Goal: Check status: Check status

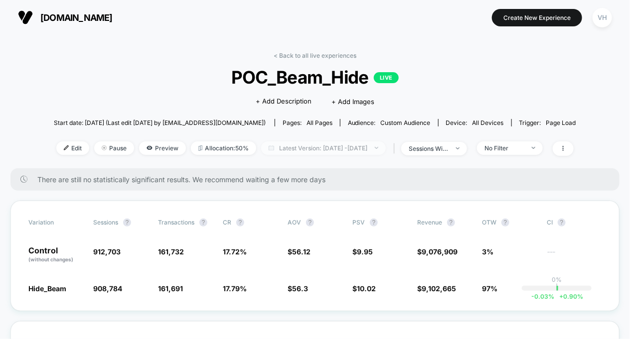
click at [354, 144] on span "Latest Version: [DATE] - [DATE]" at bounding box center [323, 147] width 125 height 13
select select "*"
select select "****"
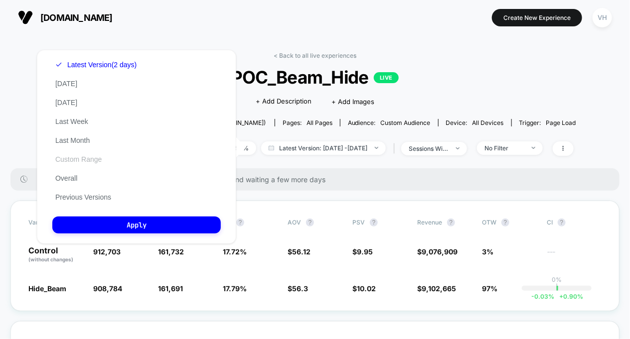
click at [84, 160] on button "Custom Range" at bounding box center [78, 159] width 52 height 9
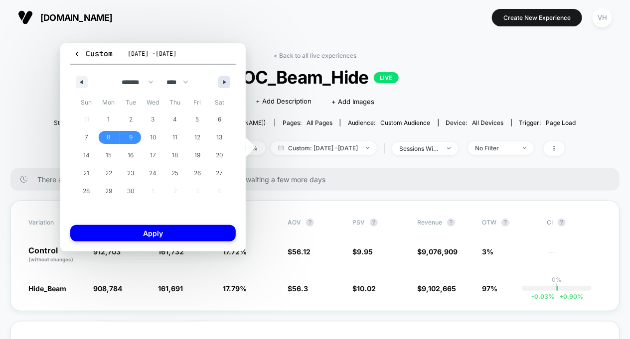
click at [222, 80] on button "button" at bounding box center [224, 82] width 12 height 12
select select "*"
click at [115, 153] on span "13" at bounding box center [109, 155] width 22 height 13
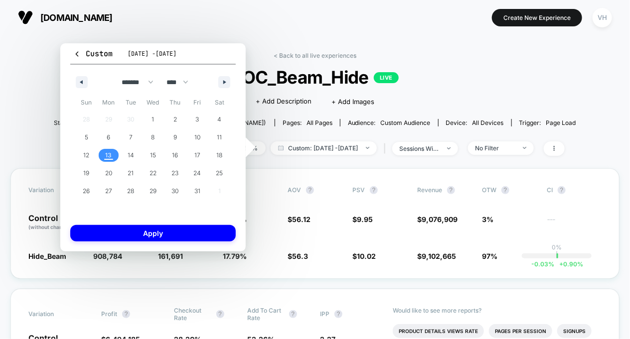
click at [115, 153] on span "13" at bounding box center [109, 155] width 22 height 13
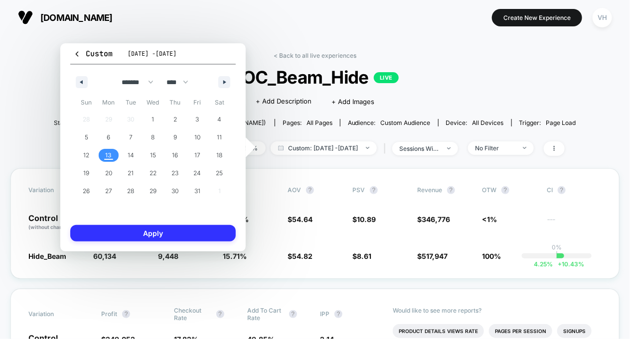
click at [144, 231] on button "Apply" at bounding box center [152, 233] width 165 height 16
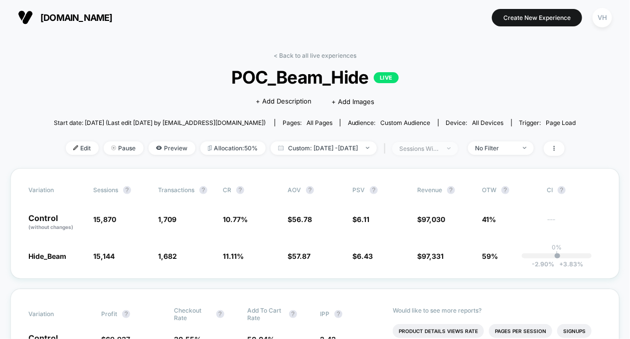
click at [445, 151] on span "sessions with impression" at bounding box center [425, 148] width 66 height 13
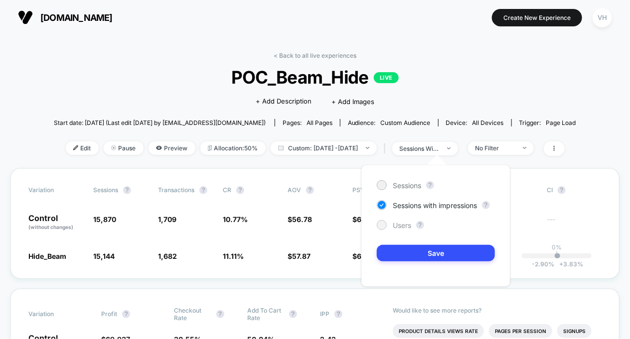
click at [398, 220] on div "Users" at bounding box center [394, 225] width 34 height 10
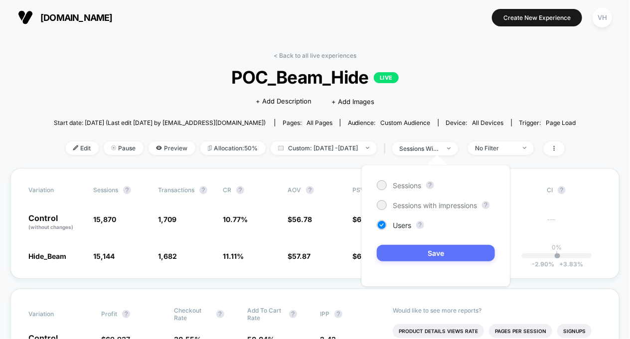
click at [403, 249] on button "Save" at bounding box center [436, 253] width 118 height 16
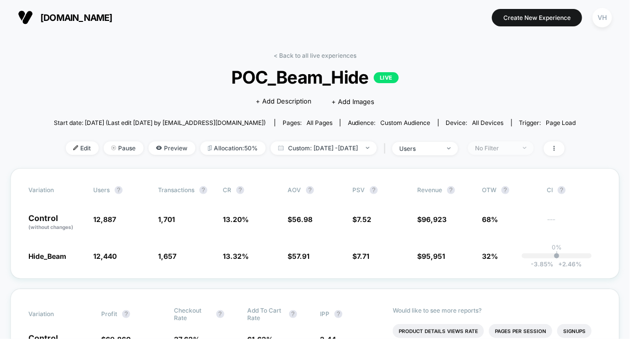
click at [498, 149] on div "No Filter" at bounding box center [495, 147] width 40 height 7
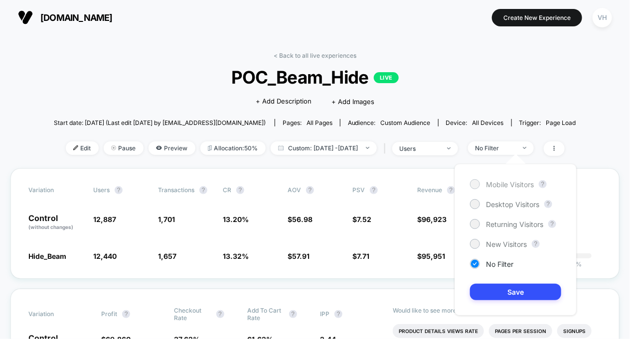
click at [482, 188] on div "Mobile Visitors" at bounding box center [502, 184] width 64 height 10
click at [504, 292] on button "Save" at bounding box center [515, 292] width 91 height 16
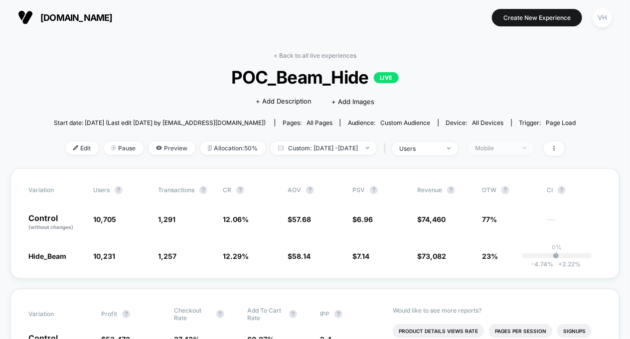
click at [515, 147] on div "Mobile" at bounding box center [495, 147] width 40 height 7
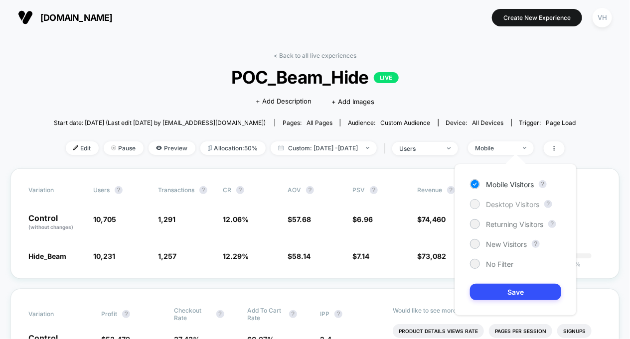
click at [483, 199] on div "Desktop Visitors" at bounding box center [504, 204] width 69 height 10
click at [494, 295] on button "Save" at bounding box center [515, 292] width 91 height 16
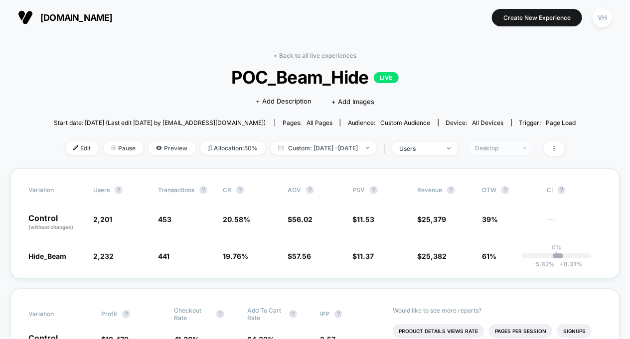
click at [514, 151] on span "Desktop" at bounding box center [501, 147] width 66 height 13
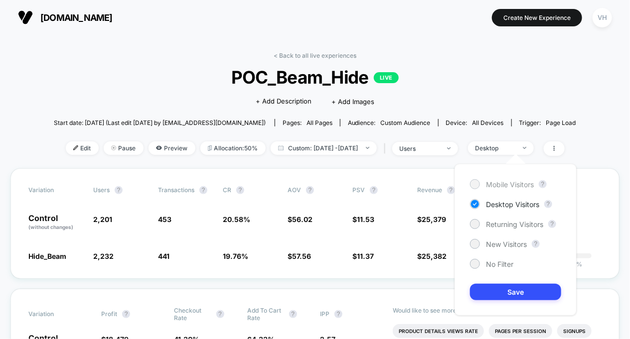
click at [486, 184] on span "Mobile Visitors" at bounding box center [510, 184] width 48 height 8
click at [502, 295] on button "Save" at bounding box center [515, 292] width 91 height 16
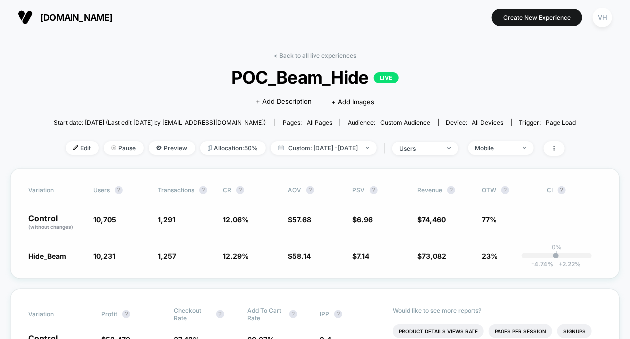
click at [381, 249] on div "Variation users ? Transactions ? CR ? AOV ? PSV ? Revenue ? OTW ? CI ? Control …" at bounding box center [314, 223] width 609 height 111
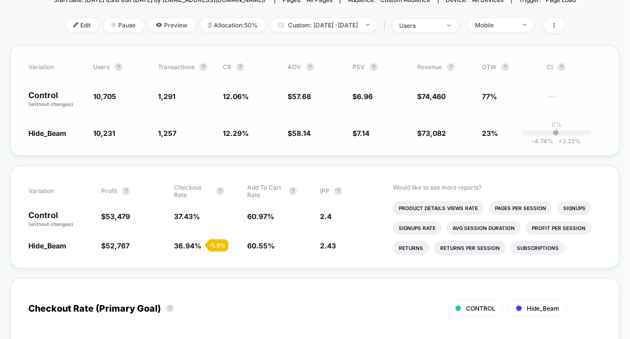
scroll to position [84, 0]
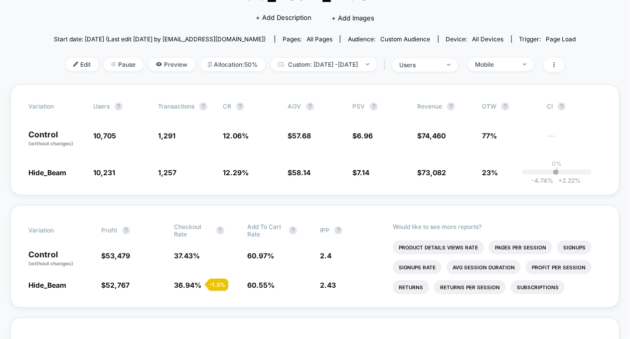
click at [348, 53] on div "< Back to all live experiences POC_Beam_Hide LIVE Click to edit experience deta…" at bounding box center [315, 26] width 522 height 117
click at [353, 67] on span "Custom: [DATE] - [DATE]" at bounding box center [323, 64] width 106 height 13
select select "*"
select select "****"
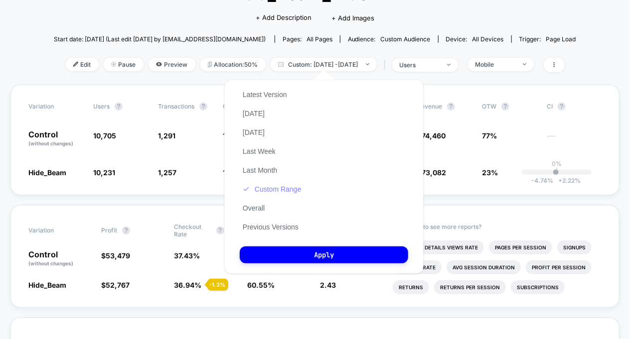
click at [287, 193] on button "Custom Range" at bounding box center [272, 189] width 64 height 9
